Goal: Transaction & Acquisition: Purchase product/service

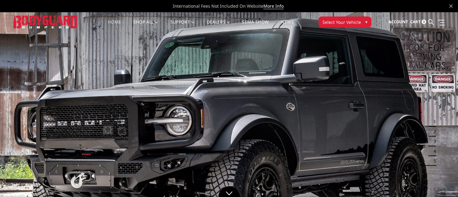
click at [354, 22] on span "Select Your Vehicle" at bounding box center [341, 22] width 39 height 6
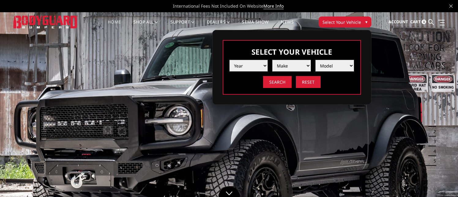
click at [245, 66] on select "Year [DATE] 2024 2023 2022 2021 2020 2019 2018 2017 2016 2015 2014 2013 2012 20…" at bounding box center [248, 66] width 39 height 12
select select "yr_2018"
click at [229, 60] on select "Year 2025 2024 2023 2022 2021 2020 2019 2018 2017 2016 2015 2014 2013 2012 2011…" at bounding box center [248, 66] width 39 height 12
click at [302, 63] on select "Make Chevrolet Ford GMC Nissan Ram Toyota" at bounding box center [291, 66] width 39 height 12
select select "mk_ram"
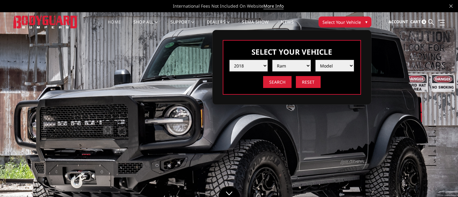
click at [272, 60] on select "Make Chevrolet Ford GMC Nissan Ram Toyota" at bounding box center [291, 66] width 39 height 12
click at [341, 63] on select "Model 1500 5-Lug 1500 Rebel 2500 / 3500 4500 / 5500" at bounding box center [334, 66] width 39 height 12
select select "md_2500-3500"
click at [315, 60] on select "Model 1500 5-Lug 1500 Rebel 2500 / 3500 4500 / 5500" at bounding box center [334, 66] width 39 height 12
click at [287, 85] on input "Search" at bounding box center [277, 82] width 28 height 12
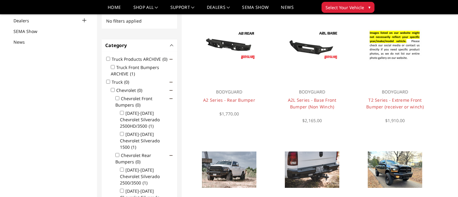
scroll to position [153, 0]
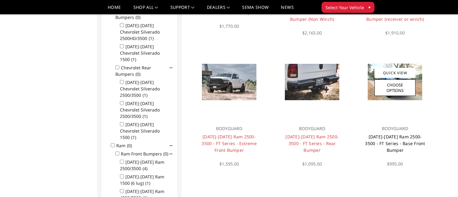
click at [391, 136] on link "2010-2018 Ram 2500-3500 - FT Series - Base Front Bumper" at bounding box center [395, 143] width 60 height 19
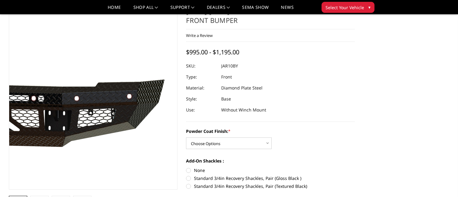
scroll to position [61, 0]
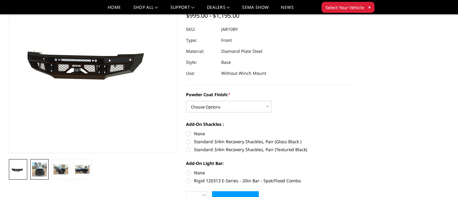
click at [42, 172] on img at bounding box center [39, 169] width 15 height 14
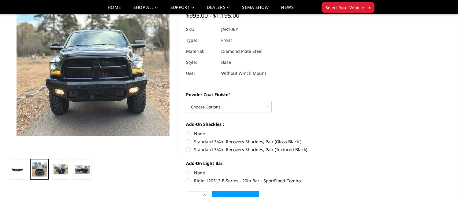
scroll to position [21, 0]
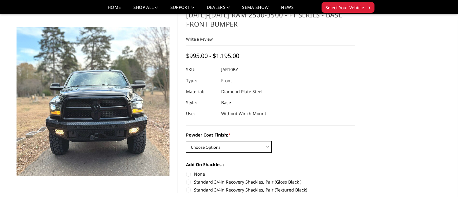
click at [262, 150] on select "Choose Options Bare Metal Gloss Black Powder Coat Textured Black Powder Coat" at bounding box center [229, 147] width 86 height 12
select select "3369"
click at [186, 141] on select "Choose Options Bare Metal Gloss Black Powder Coat Textured Black Powder Coat" at bounding box center [229, 147] width 86 height 12
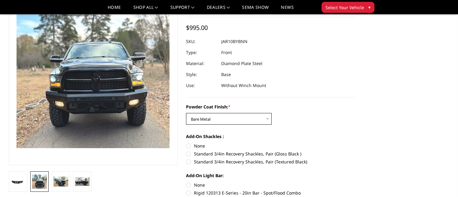
scroll to position [61, 0]
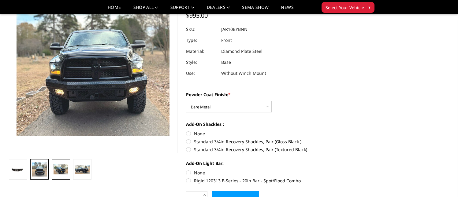
click at [63, 171] on img at bounding box center [61, 170] width 15 height 10
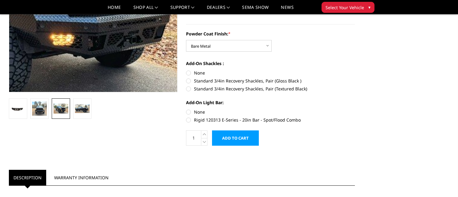
scroll to position [122, 0]
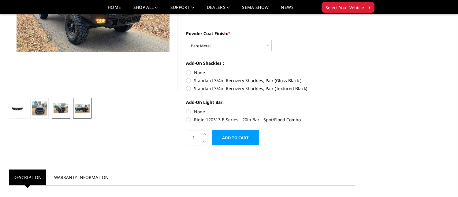
click at [88, 113] on link at bounding box center [82, 108] width 18 height 20
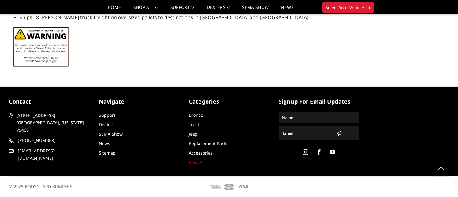
scroll to position [0, 0]
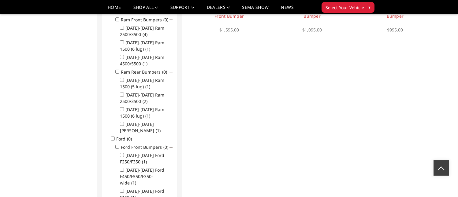
scroll to position [128, 0]
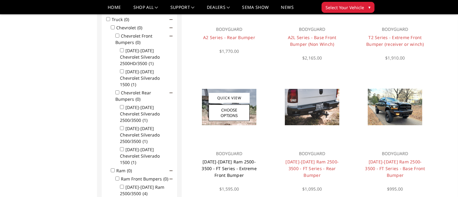
click at [229, 159] on link "[DATE]-[DATE] Ram 2500-3500 - FT Series - Extreme Front Bumper" at bounding box center [229, 168] width 55 height 19
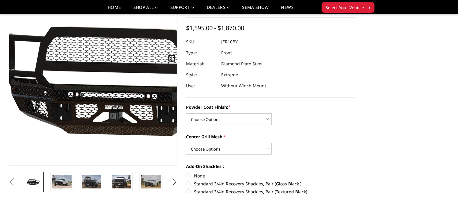
scroll to position [61, 0]
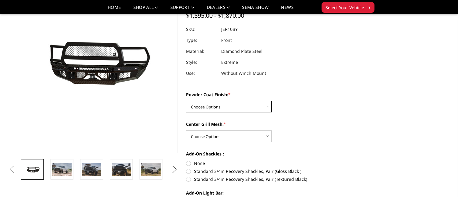
click at [203, 107] on select "Choose Options Bare Metal Gloss Black Powder Coat Textured Black Powder Coat" at bounding box center [229, 107] width 86 height 12
select select "3228"
click at [186, 101] on select "Choose Options Bare Metal Gloss Black Powder Coat Textured Black Powder Coat" at bounding box center [229, 107] width 86 height 12
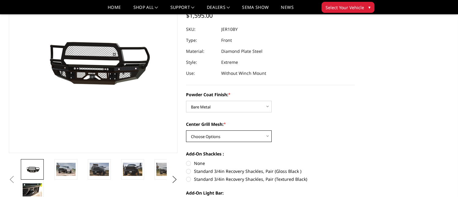
click at [214, 131] on select "Choose Options WITH Expanded Metal in Center Grill WITHOUT Expanded Metal in Ce…" at bounding box center [229, 137] width 86 height 12
click at [186, 131] on select "Choose Options WITH Expanded Metal in Center Grill WITHOUT Expanded Metal in Ce…" at bounding box center [229, 137] width 86 height 12
click at [219, 140] on select "Choose Options WITH Expanded Metal in Center Grill WITHOUT Expanded Metal in Ce…" at bounding box center [229, 137] width 86 height 12
select select "3231"
click at [186, 131] on select "Choose Options WITH Expanded Metal in Center Grill WITHOUT Expanded Metal in Ce…" at bounding box center [229, 137] width 86 height 12
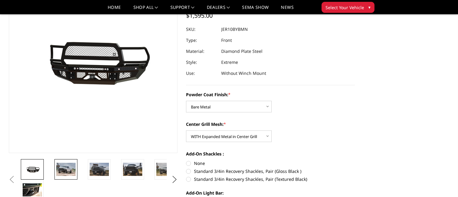
click at [62, 172] on img at bounding box center [65, 169] width 19 height 13
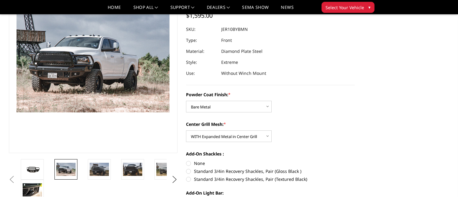
scroll to position [44, 0]
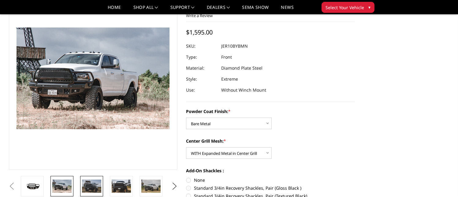
click at [98, 187] on img at bounding box center [91, 186] width 19 height 13
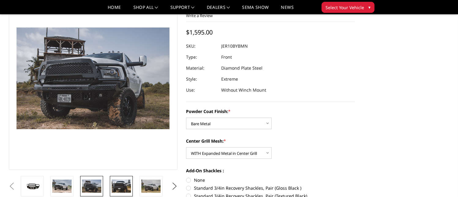
click at [118, 185] on img at bounding box center [121, 186] width 19 height 13
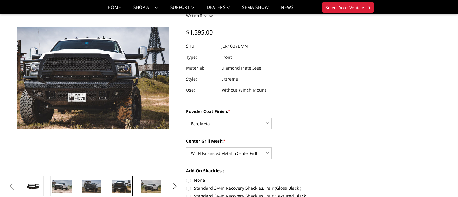
click at [146, 184] on img at bounding box center [150, 186] width 19 height 13
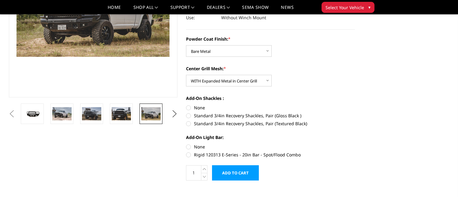
scroll to position [136, 0]
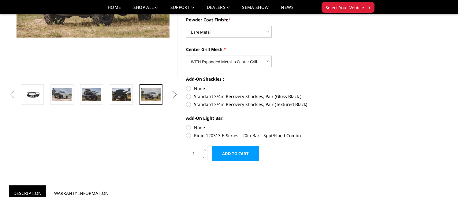
click at [190, 134] on label "Rigid 120313 E-Series - 20in Bar - Spot/Flood Combo" at bounding box center [270, 135] width 169 height 6
click at [355, 125] on input "Rigid 120313 E-Series - 20in Bar - Spot/Flood Combo" at bounding box center [355, 124] width 0 height 0
radio input "true"
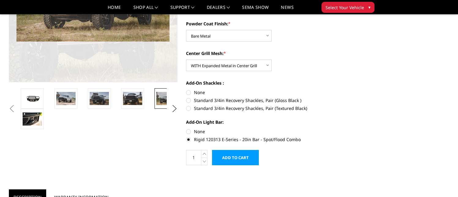
scroll to position [122, 0]
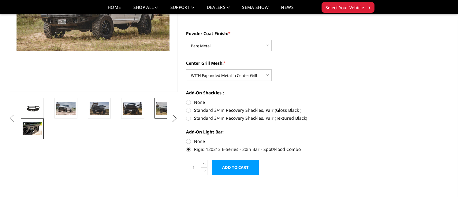
click at [36, 127] on img at bounding box center [32, 128] width 19 height 13
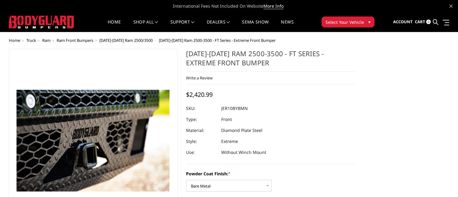
scroll to position [153, 0]
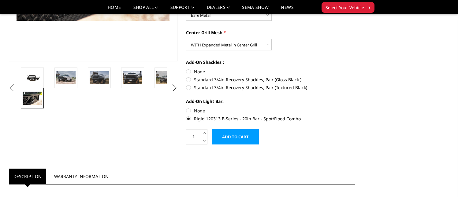
click at [189, 87] on label "Standard 3/4in Recovery Shackles, Pair (Textured Black)" at bounding box center [270, 87] width 169 height 6
click at [355, 77] on input "Standard 3/4in Recovery Shackles, Pair (Textured Black)" at bounding box center [355, 76] width 0 height 0
radio input "true"
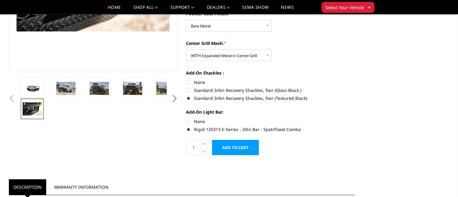
scroll to position [122, 0]
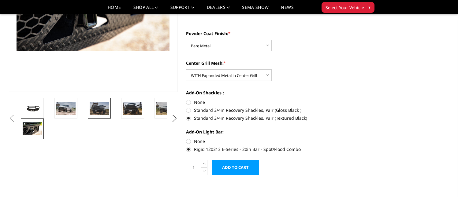
click at [102, 107] on img at bounding box center [99, 108] width 19 height 13
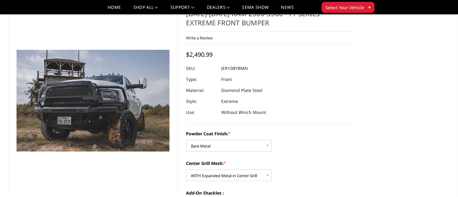
scroll to position [61, 0]
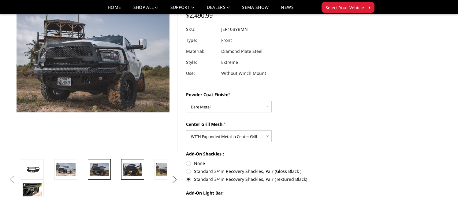
click at [122, 171] on link at bounding box center [132, 169] width 23 height 20
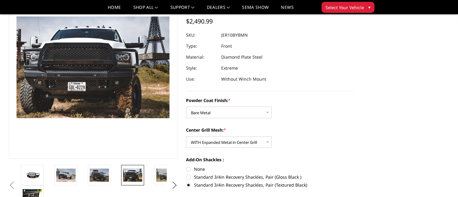
scroll to position [92, 0]
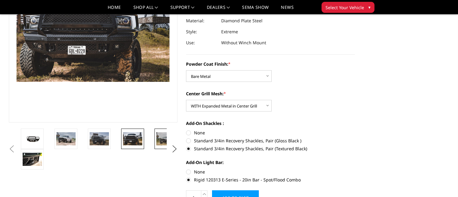
click at [158, 141] on img at bounding box center [165, 138] width 19 height 13
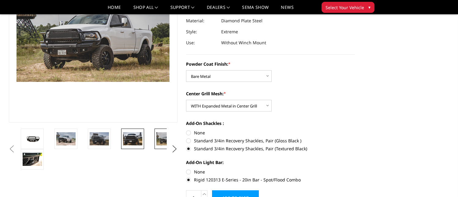
click at [141, 140] on img at bounding box center [132, 138] width 19 height 13
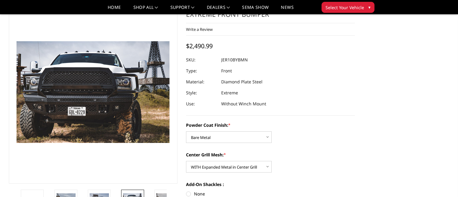
scroll to position [0, 0]
